Goal: Information Seeking & Learning: Learn about a topic

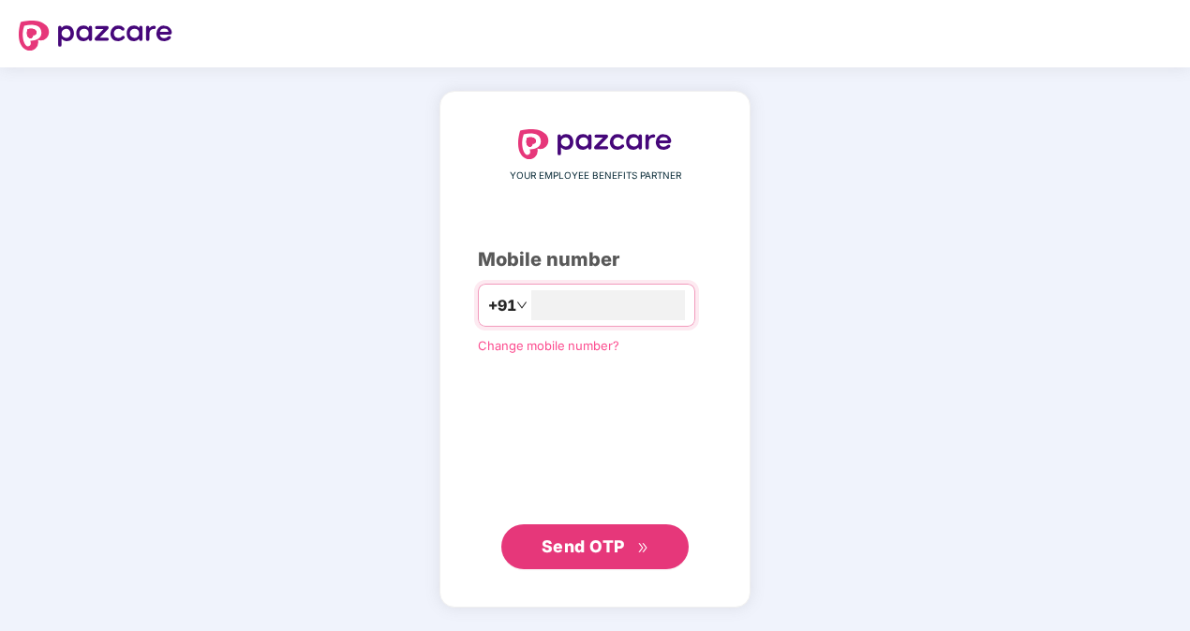
type input "**********"
click at [507, 435] on div "**********" at bounding box center [595, 349] width 234 height 440
drag, startPoint x: 643, startPoint y: 538, endPoint x: 653, endPoint y: 530, distance: 12.7
click at [644, 538] on span "Send OTP" at bounding box center [596, 546] width 108 height 26
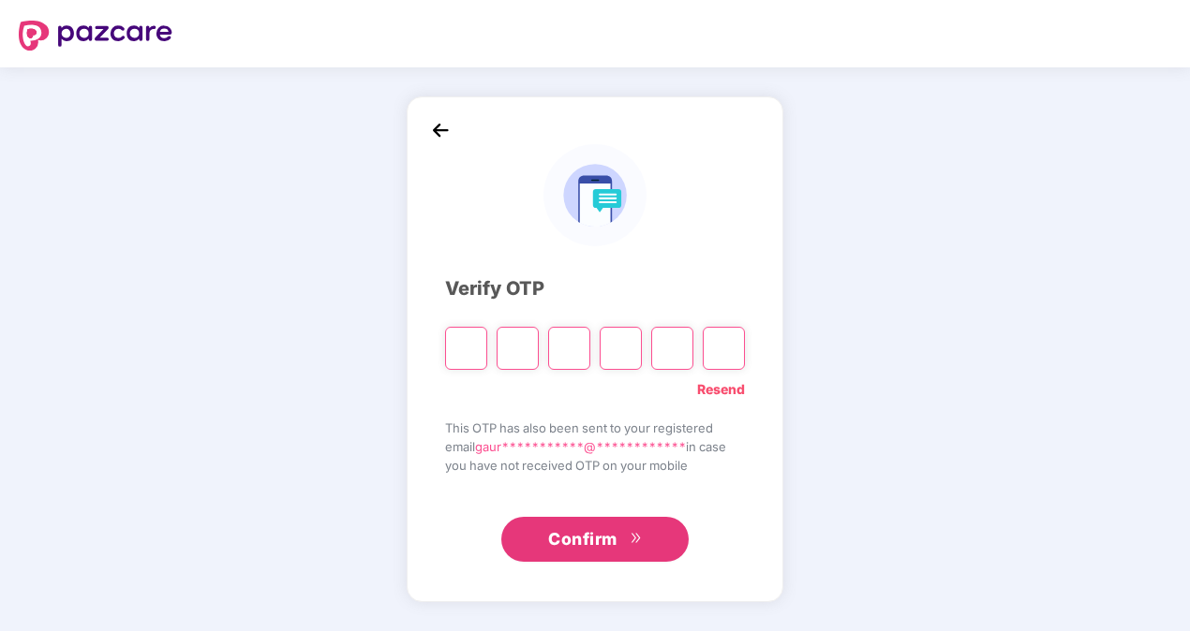
type input "*"
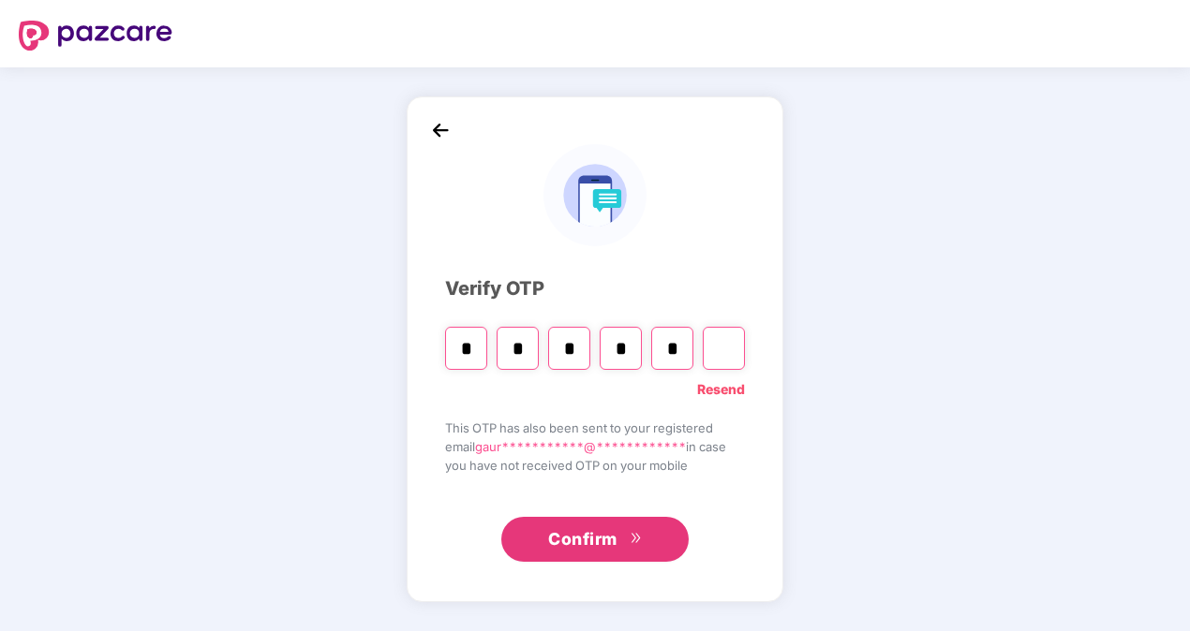
type input "*"
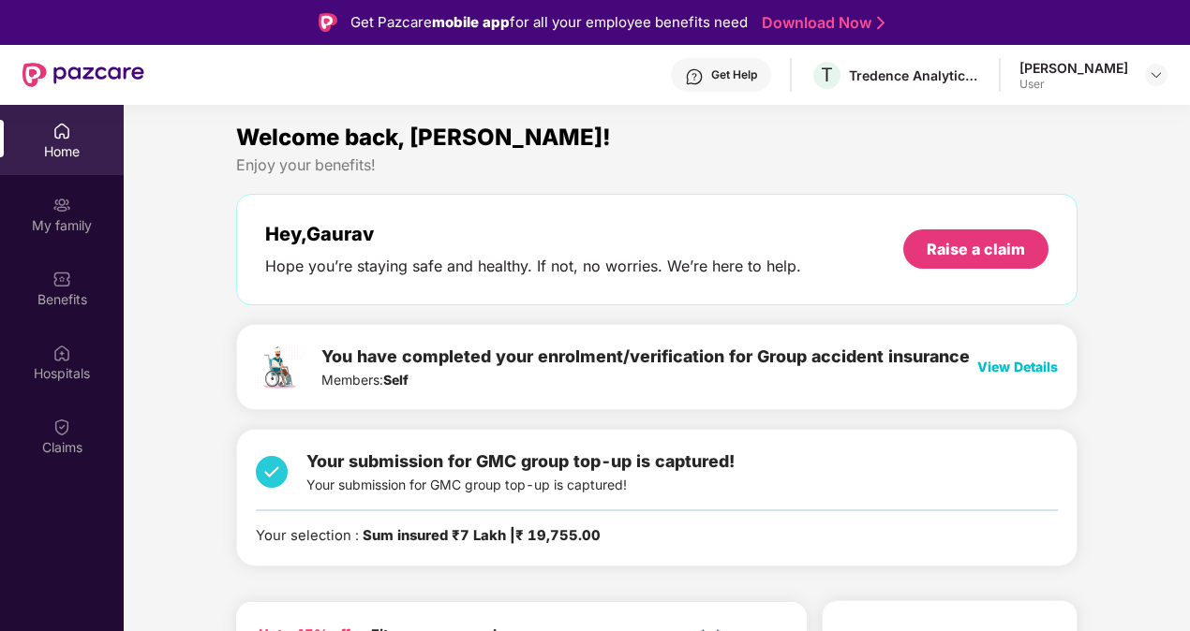
click at [1019, 362] on span "View Details" at bounding box center [1017, 367] width 81 height 16
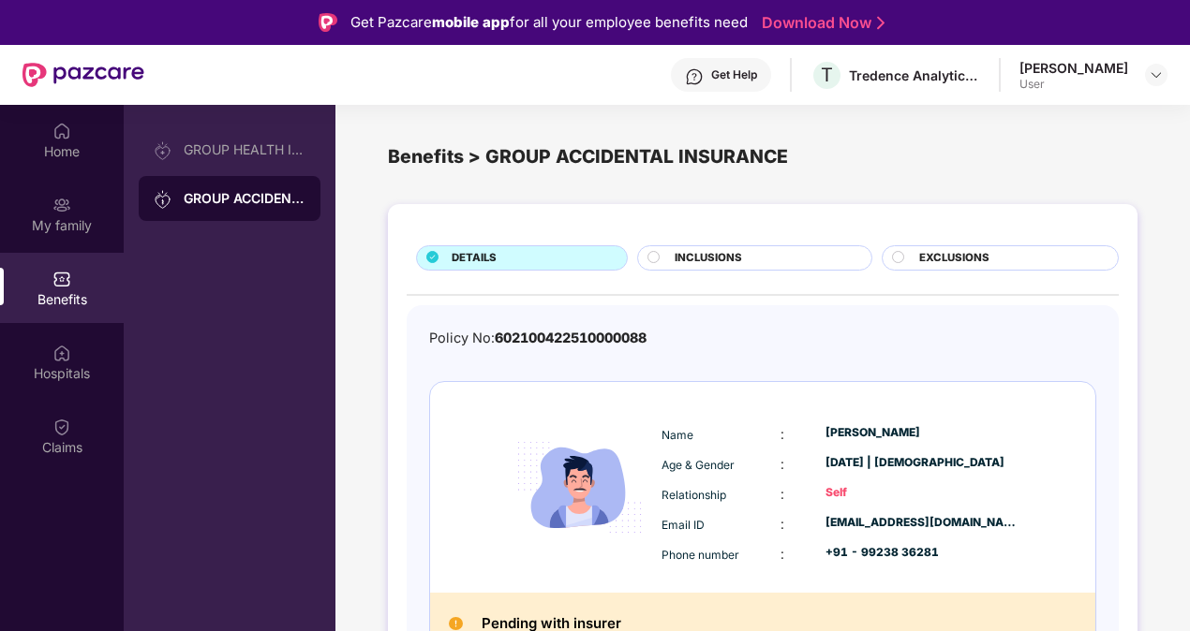
click at [730, 250] on span "INCLUSIONS" at bounding box center [708, 258] width 67 height 17
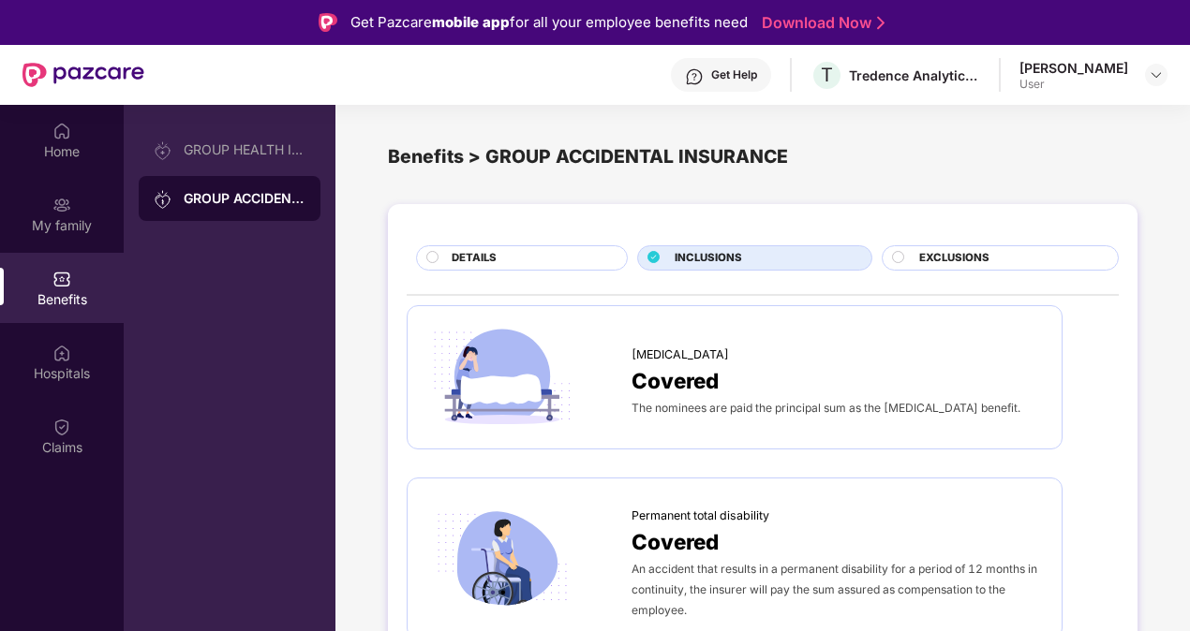
click at [1013, 260] on div "EXCLUSIONS" at bounding box center [1009, 260] width 199 height 20
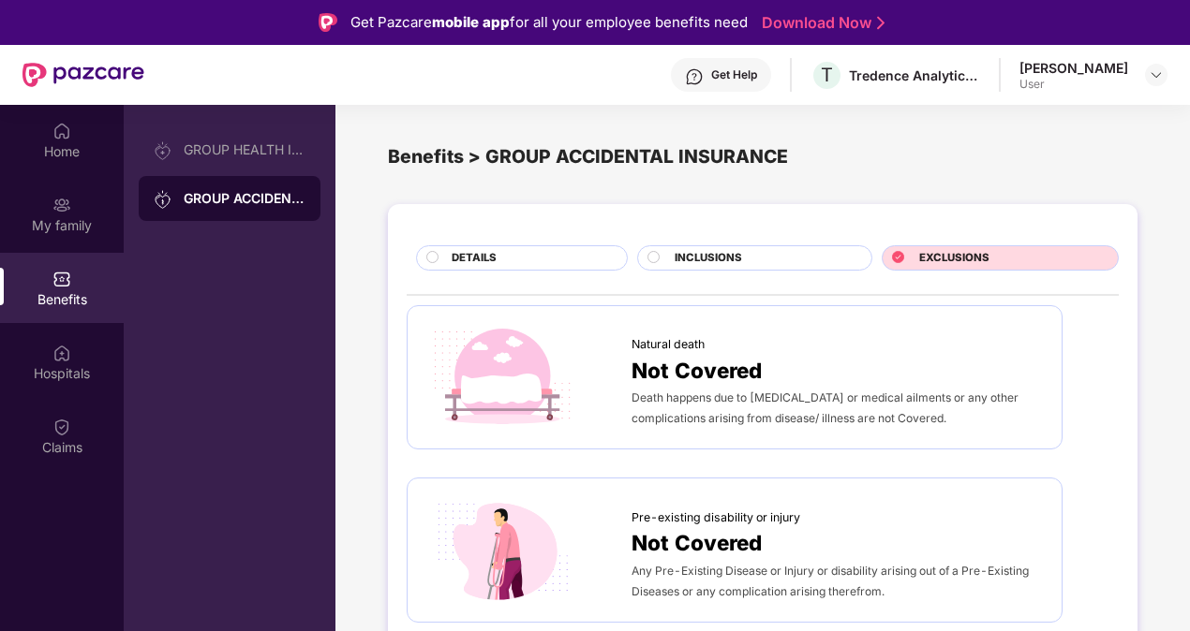
click at [463, 264] on span "DETAILS" at bounding box center [474, 258] width 45 height 17
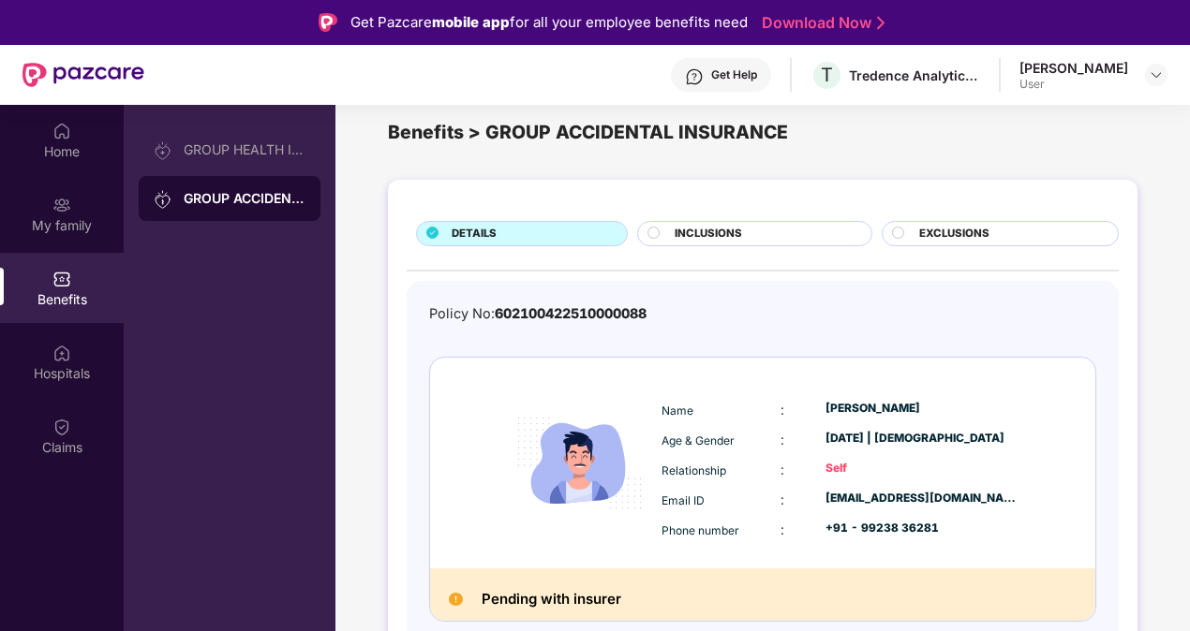
scroll to position [105, 0]
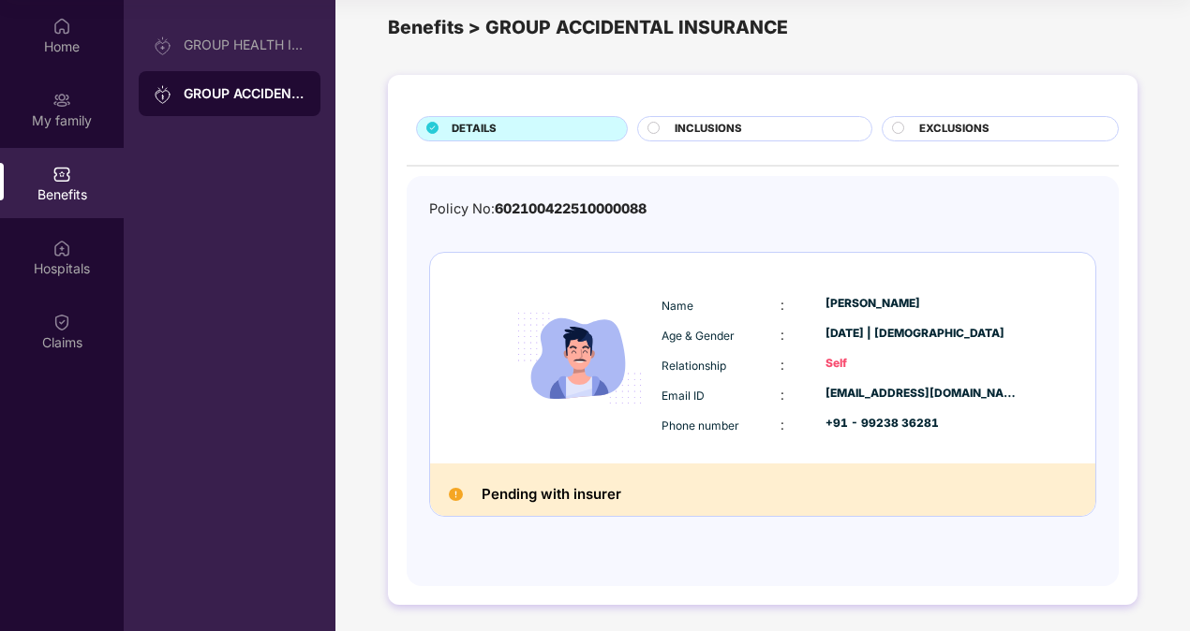
click at [527, 497] on h2 "Pending with insurer" at bounding box center [552, 495] width 140 height 24
drag, startPoint x: 483, startPoint y: 493, endPoint x: 624, endPoint y: 491, distance: 141.5
click at [624, 491] on div "Pending with insurer" at bounding box center [762, 490] width 665 height 52
click at [618, 494] on h2 "Pending with insurer" at bounding box center [552, 495] width 140 height 24
click at [619, 490] on h2 "Pending with insurer" at bounding box center [552, 495] width 140 height 24
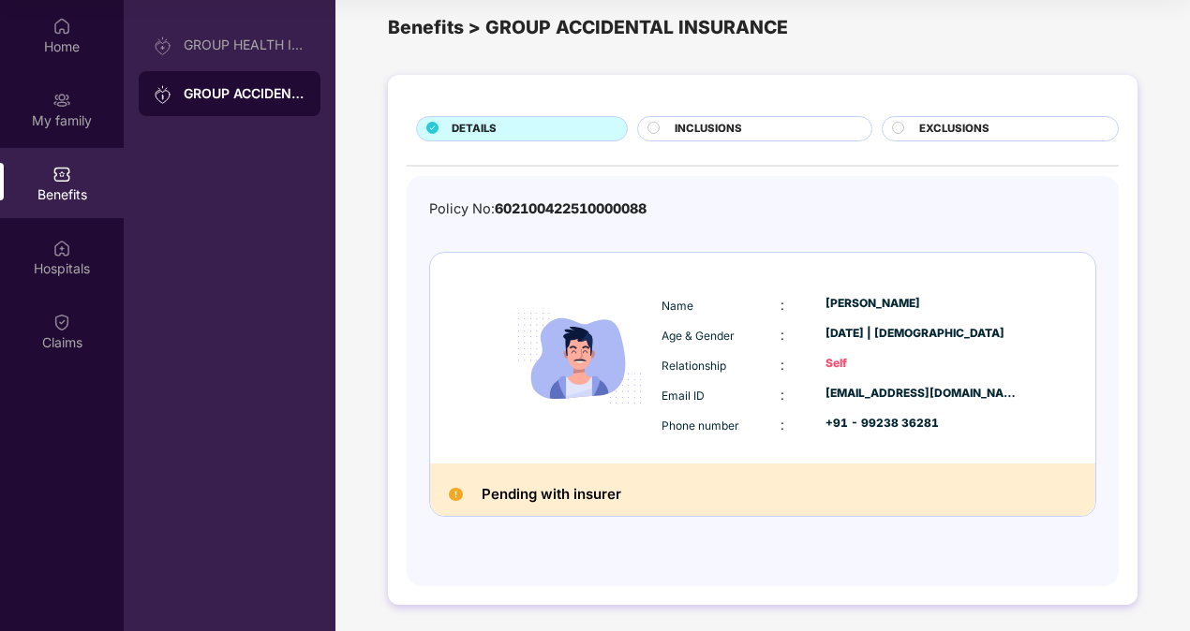
click at [605, 489] on h2 "Pending with insurer" at bounding box center [552, 495] width 140 height 24
drag, startPoint x: 620, startPoint y: 491, endPoint x: 482, endPoint y: 500, distance: 139.0
click at [482, 500] on h2 "Pending with insurer" at bounding box center [552, 495] width 140 height 24
drag, startPoint x: 482, startPoint y: 500, endPoint x: 528, endPoint y: 489, distance: 48.2
click at [528, 489] on h2 "Pending with insurer" at bounding box center [552, 495] width 140 height 24
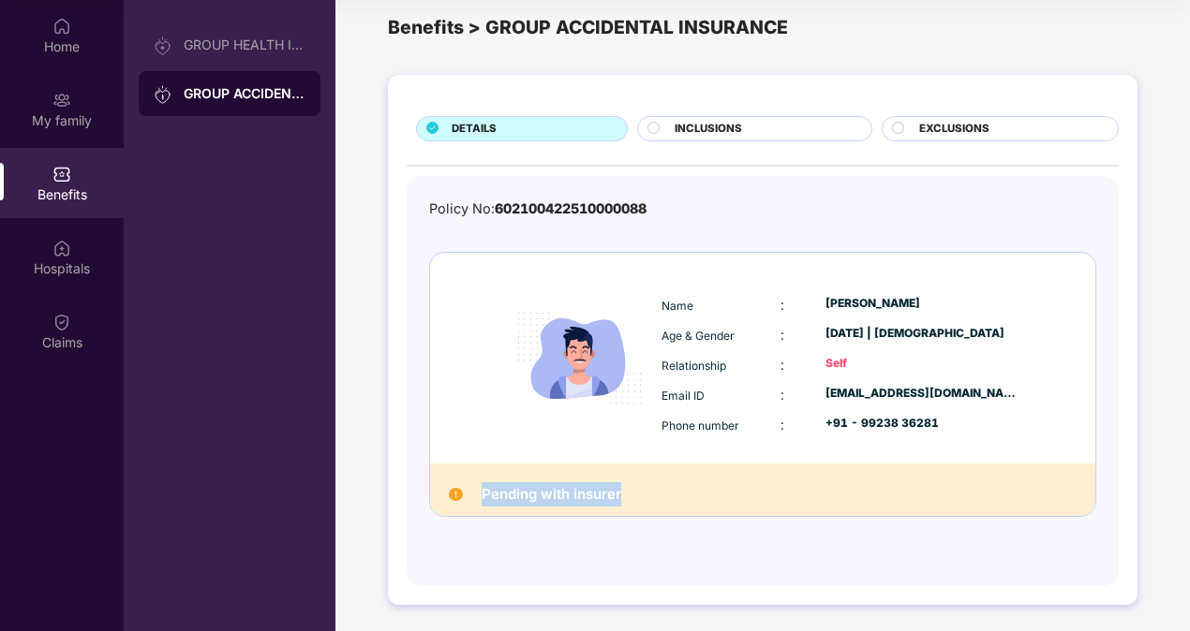
click at [528, 489] on h2 "Pending with insurer" at bounding box center [552, 495] width 140 height 24
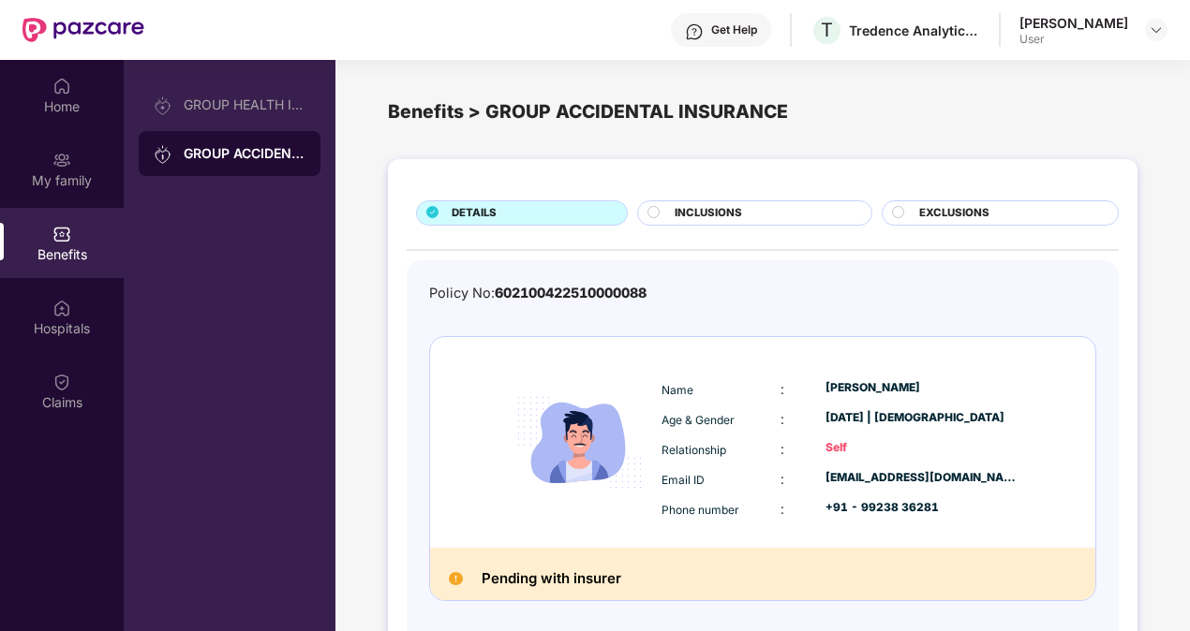
scroll to position [0, 0]
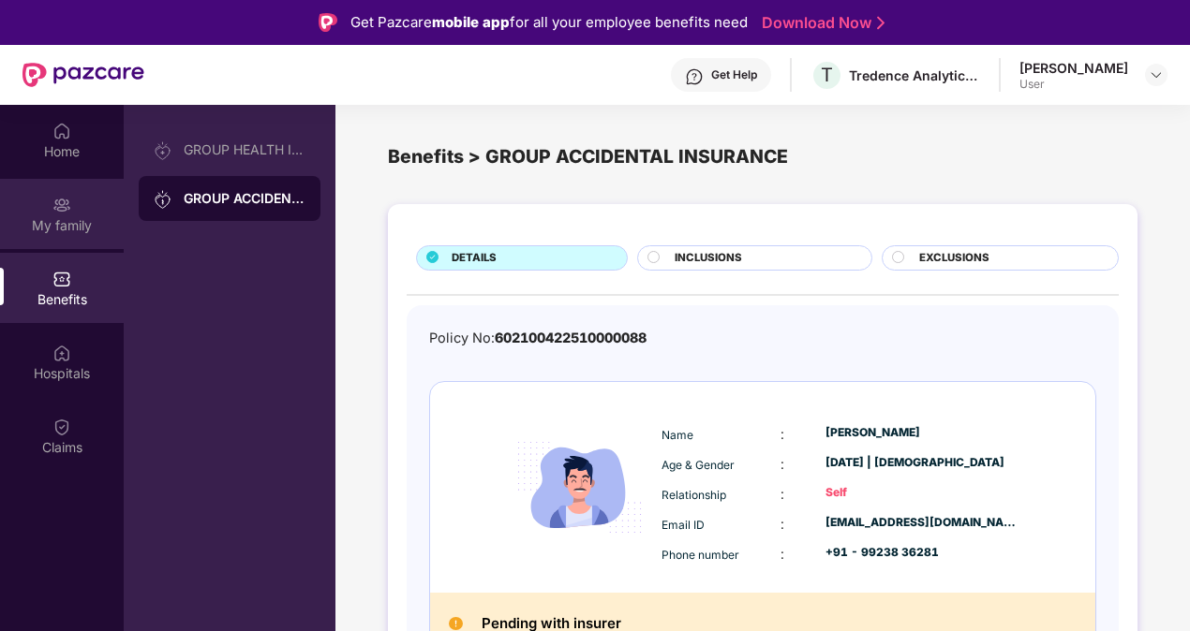
click at [60, 200] on img at bounding box center [61, 205] width 19 height 19
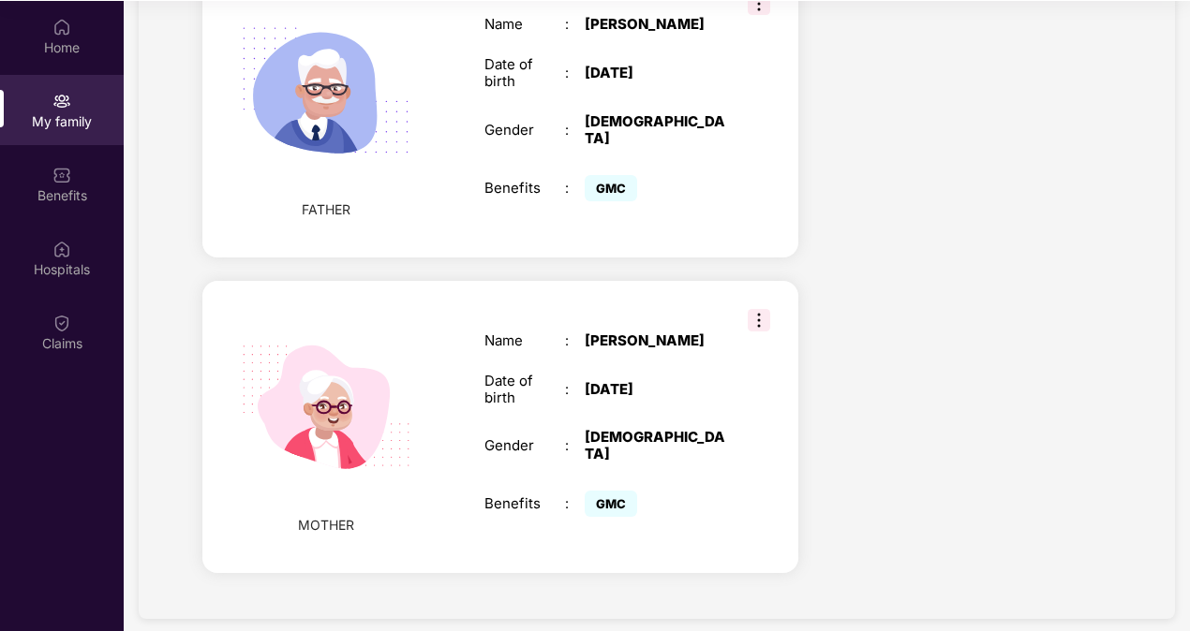
scroll to position [105, 0]
click at [758, 308] on img at bounding box center [759, 319] width 22 height 22
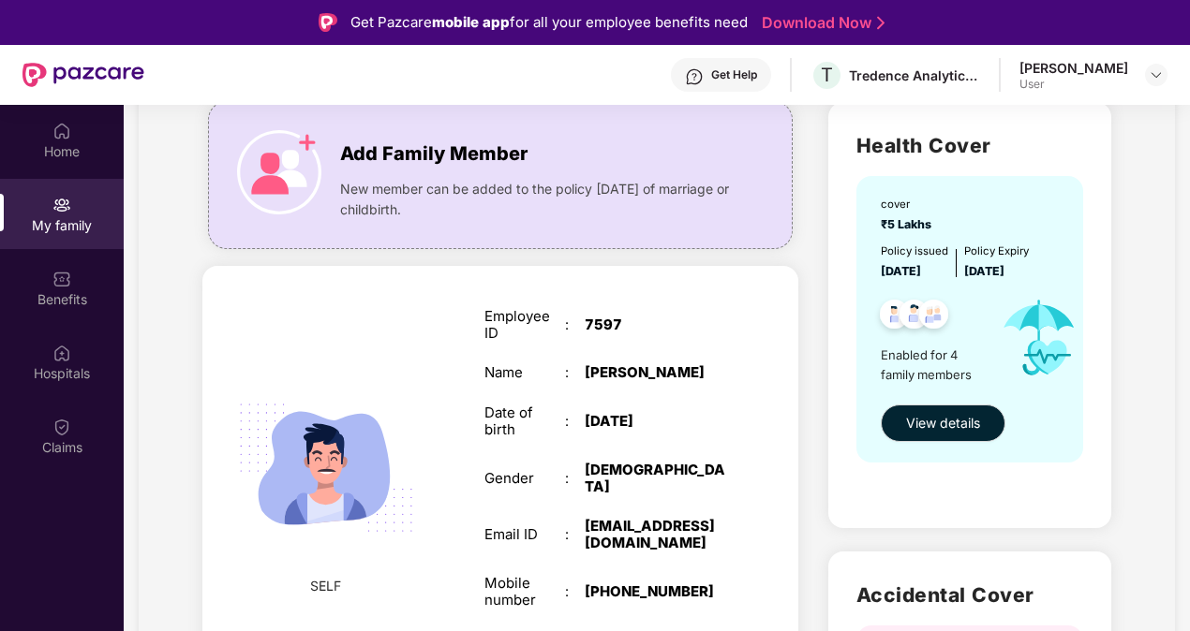
scroll to position [0, 0]
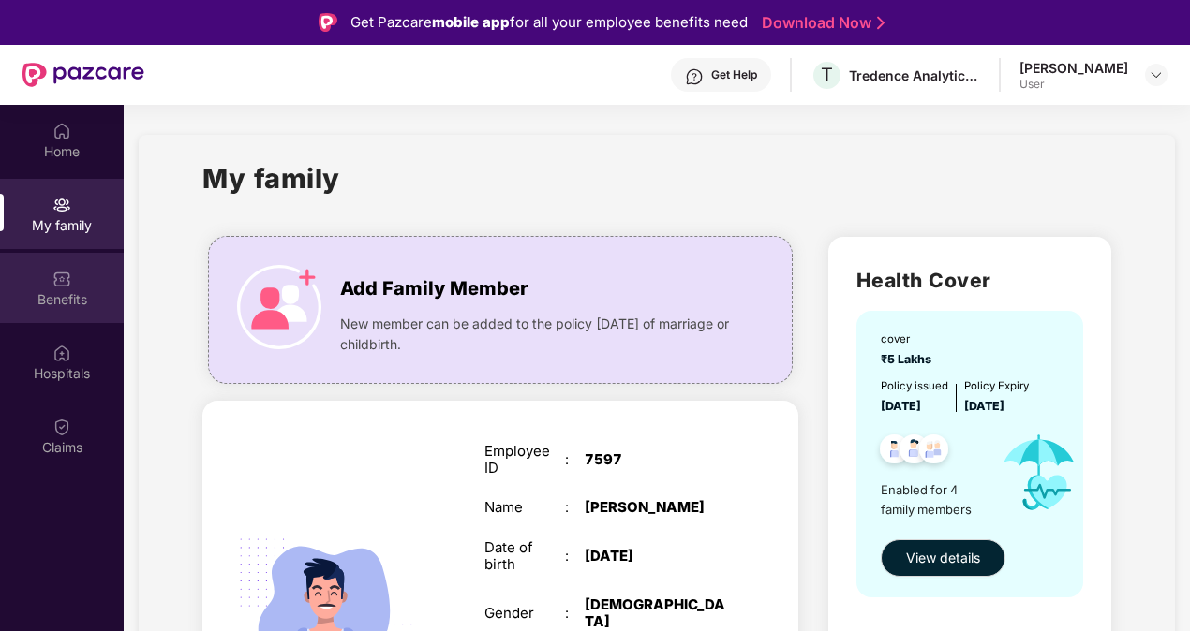
click at [44, 293] on div "Benefits" at bounding box center [62, 299] width 124 height 19
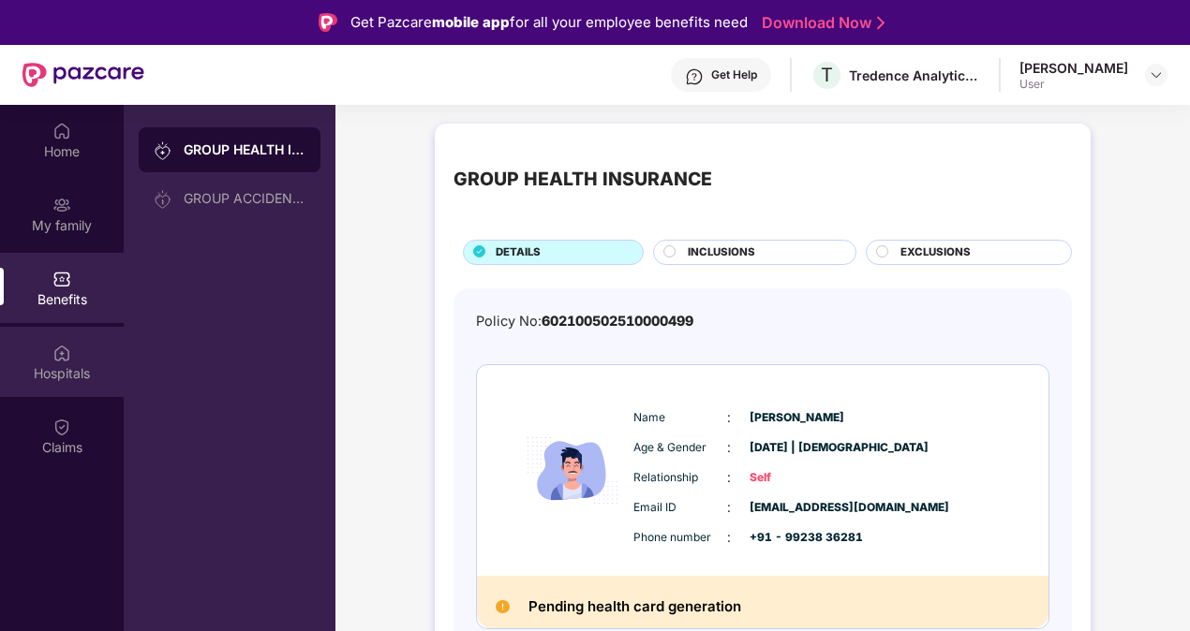
click at [34, 352] on div "Hospitals" at bounding box center [62, 362] width 124 height 70
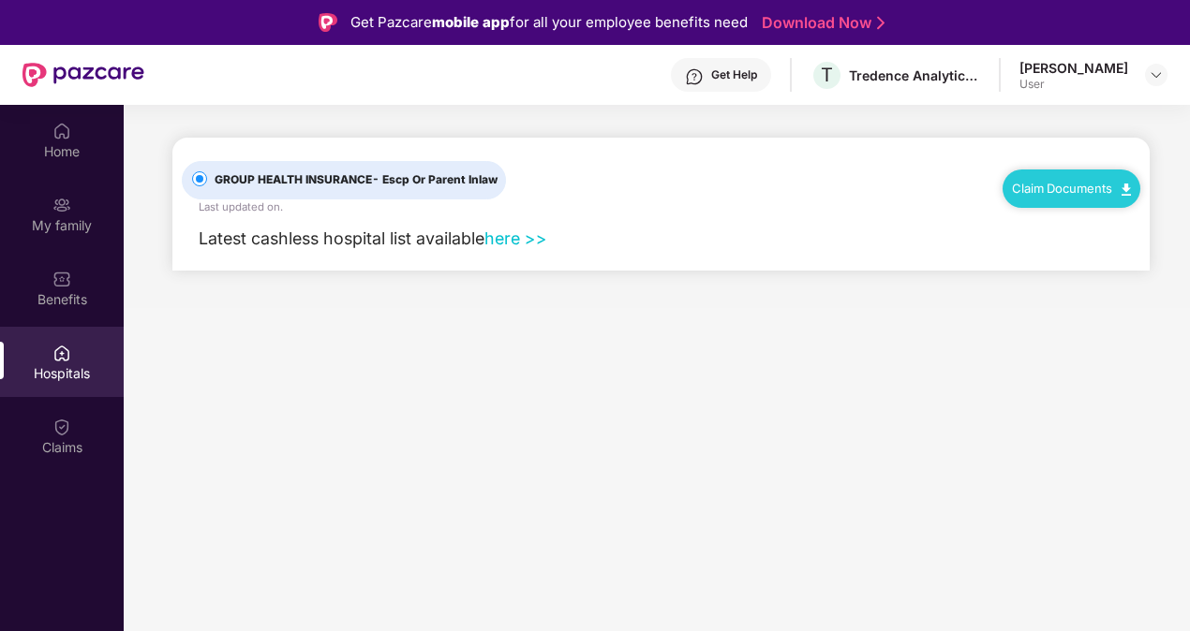
click at [521, 230] on link "here >>" at bounding box center [515, 239] width 63 height 20
click at [69, 145] on div "Home" at bounding box center [62, 151] width 124 height 19
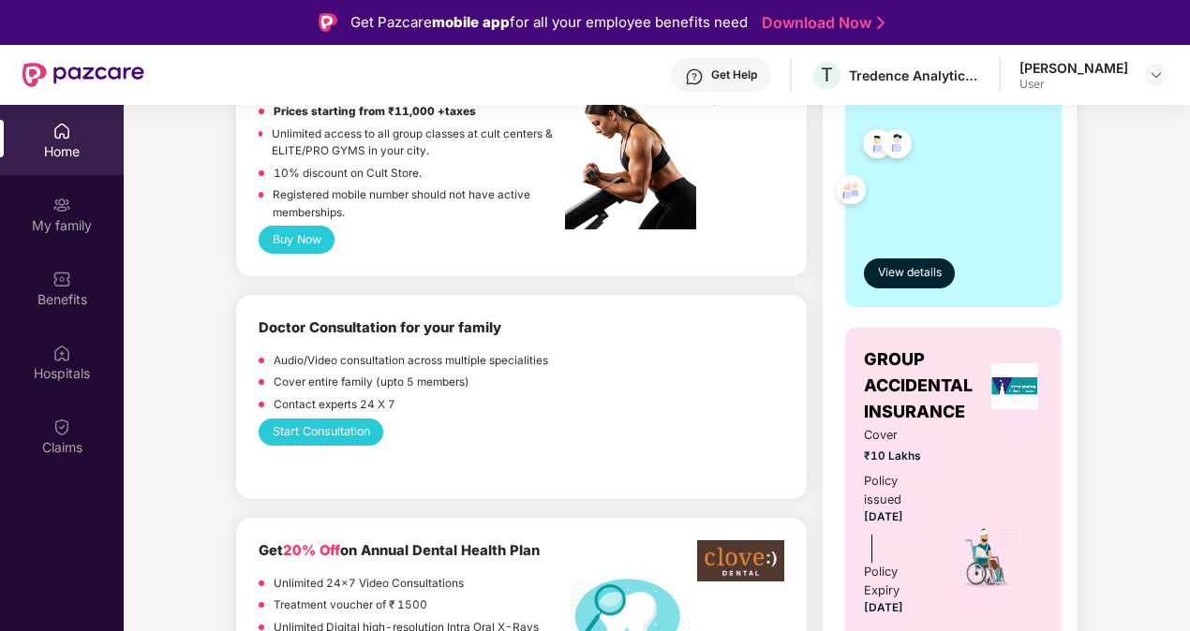
scroll to position [843, 0]
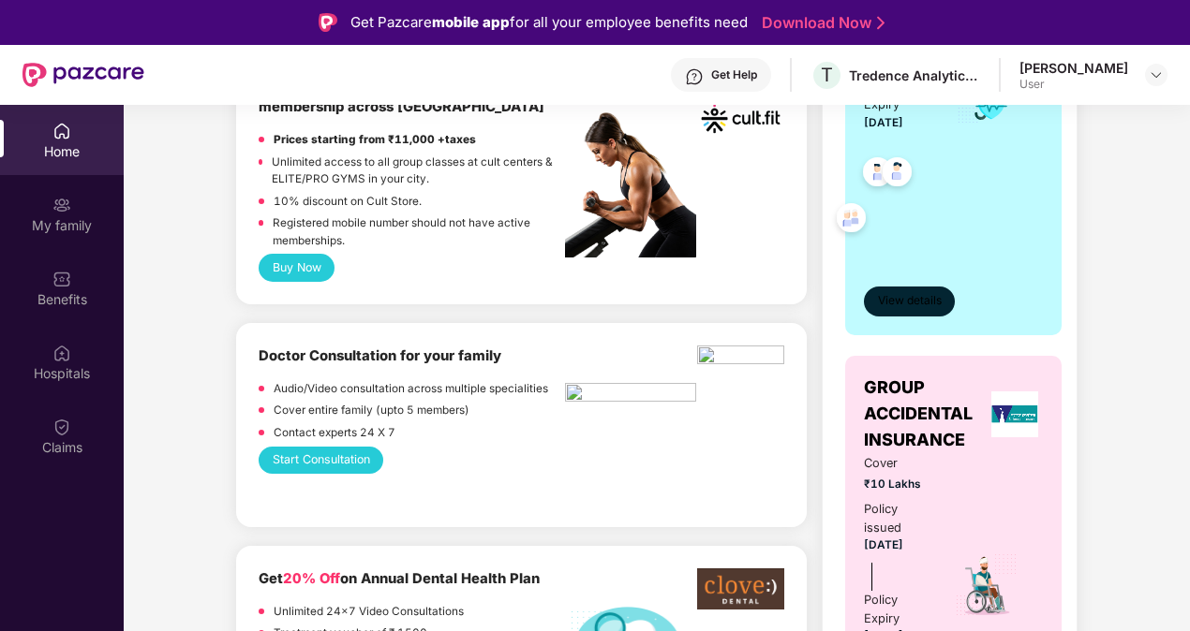
click at [914, 287] on button "View details" at bounding box center [909, 302] width 91 height 30
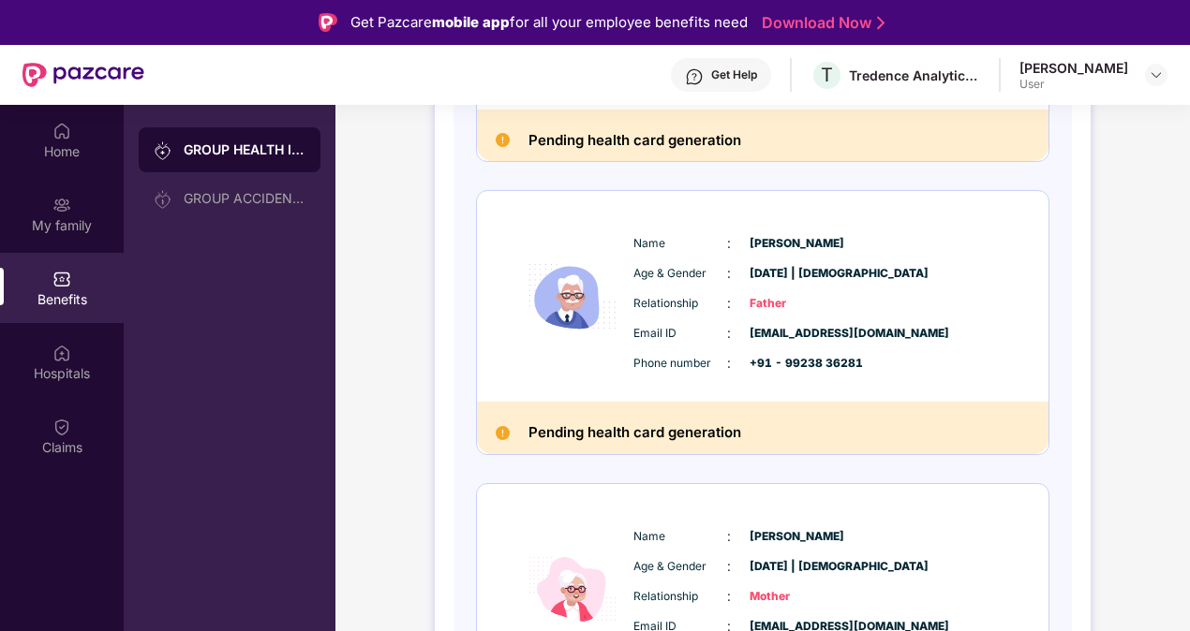
scroll to position [697, 0]
